Goal: Task Accomplishment & Management: Manage account settings

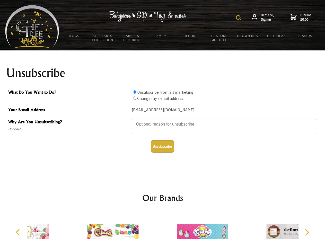
click at [239, 18] on img at bounding box center [238, 17] width 5 height 5
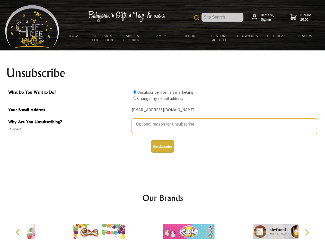
click at [163, 120] on textarea "Why Are You Unsubscribing?" at bounding box center [224, 126] width 185 height 15
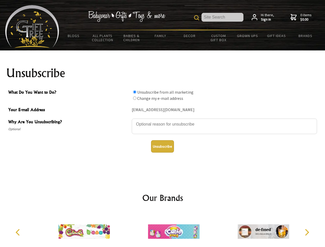
click at [135, 92] on input "What Do You Want to Do?" at bounding box center [134, 91] width 3 height 3
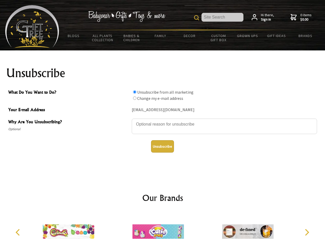
click at [135, 98] on input "What Do You Want to Do?" at bounding box center [134, 97] width 3 height 3
radio input "true"
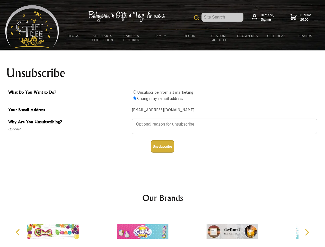
click at [162, 146] on button "Unsubscribe" at bounding box center [162, 146] width 23 height 12
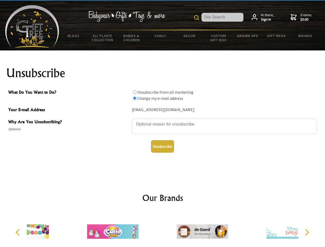
click at [163, 229] on div at bounding box center [201, 232] width 89 height 40
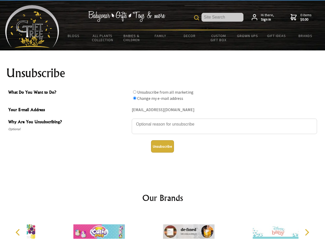
click at [19, 232] on icon "Previous" at bounding box center [18, 232] width 7 height 7
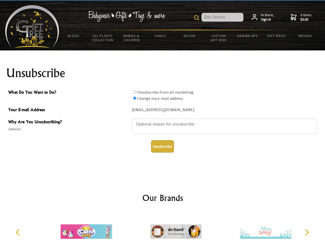
click at [307, 232] on icon "Next" at bounding box center [306, 232] width 7 height 7
